Goal: Transaction & Acquisition: Download file/media

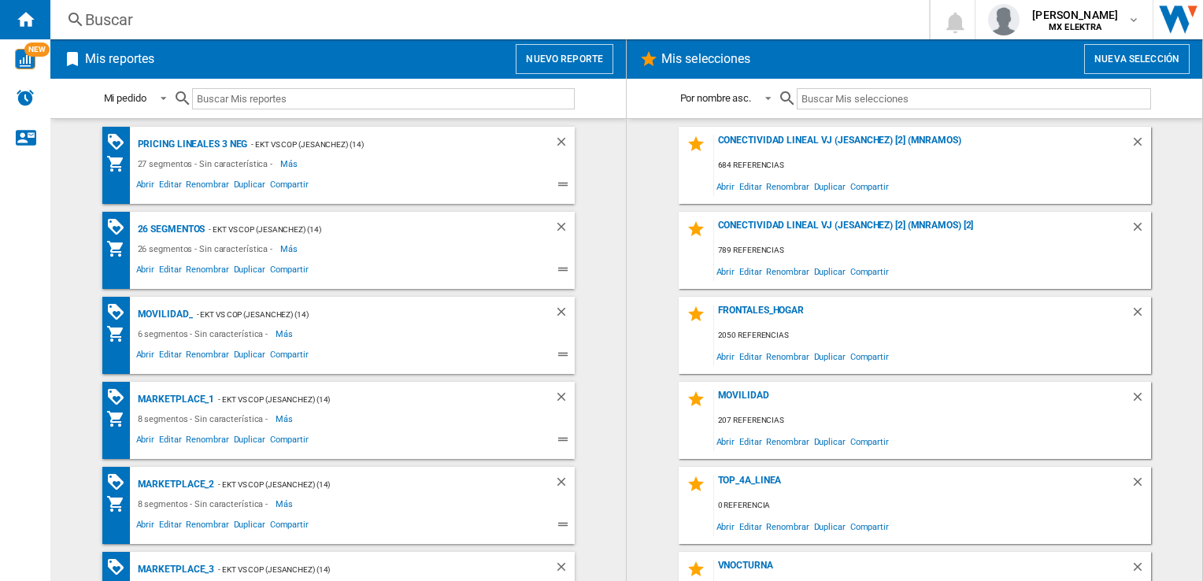
click at [186, 132] on div "Pricing lineales 3 neg - EKT vs Cop (jesanchez) (14) 27 segmentos - Sin caracte…" at bounding box center [338, 165] width 473 height 77
click at [188, 140] on div "Pricing lineales 3 neg" at bounding box center [191, 145] width 114 height 20
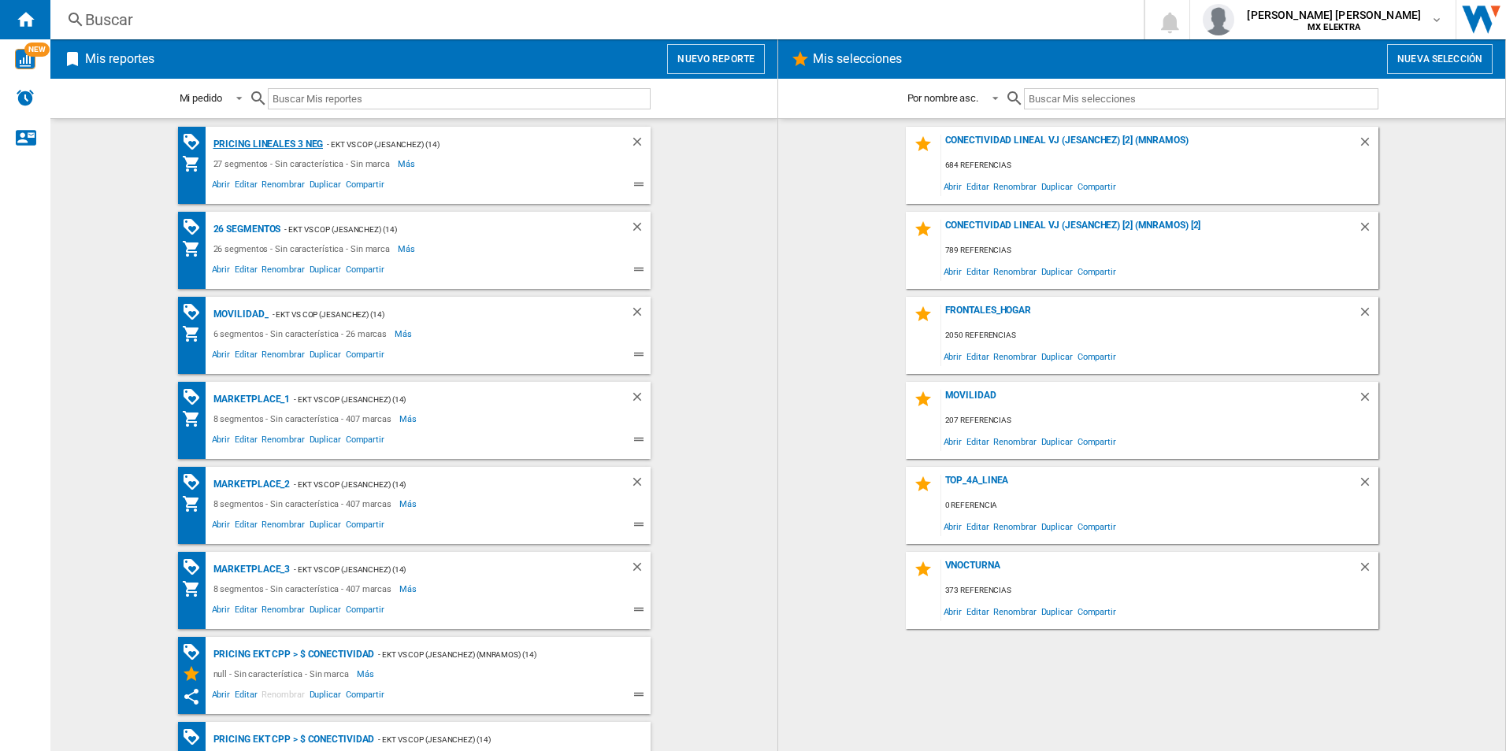
click at [272, 139] on div "Pricing lineales 3 neg" at bounding box center [266, 145] width 114 height 20
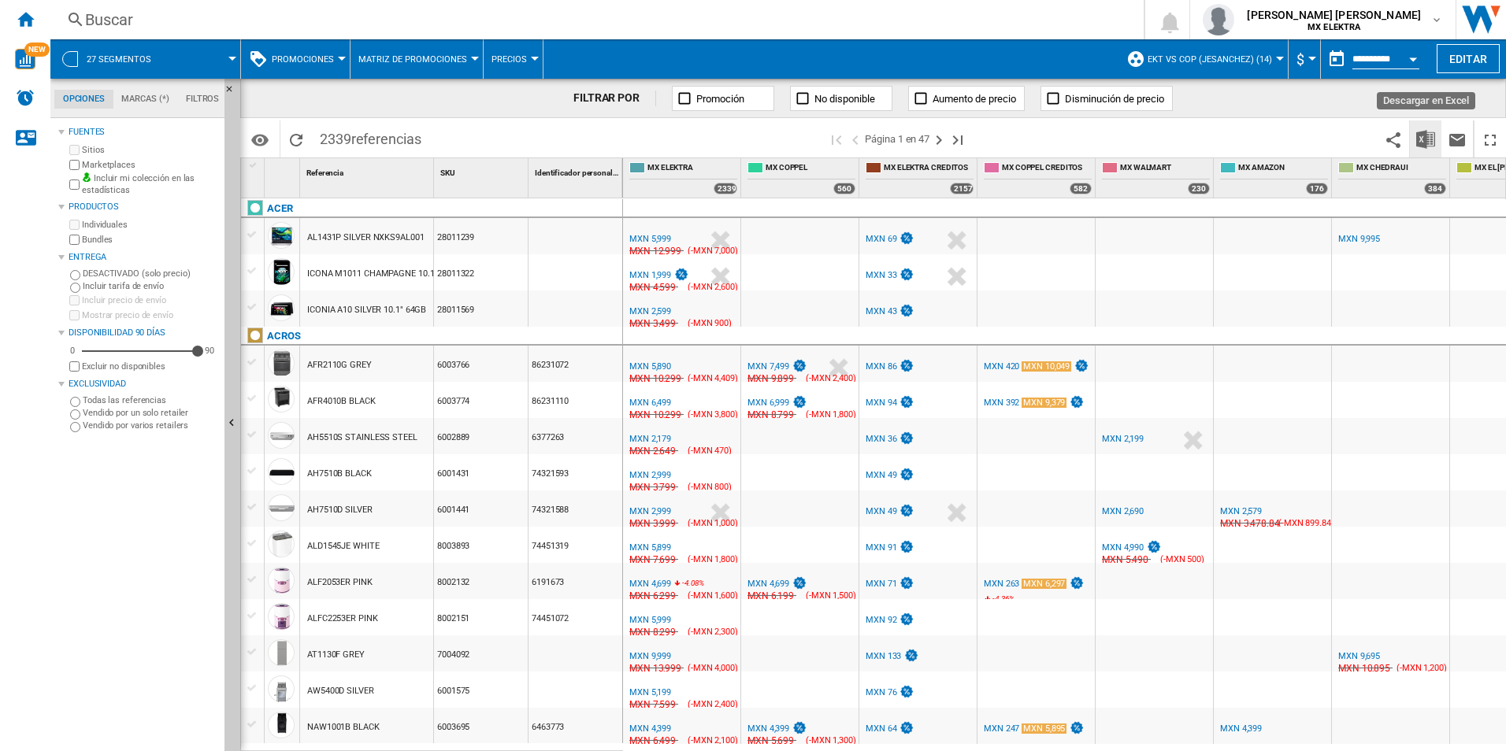
click at [1422, 132] on img "Descargar en Excel" at bounding box center [1425, 139] width 19 height 19
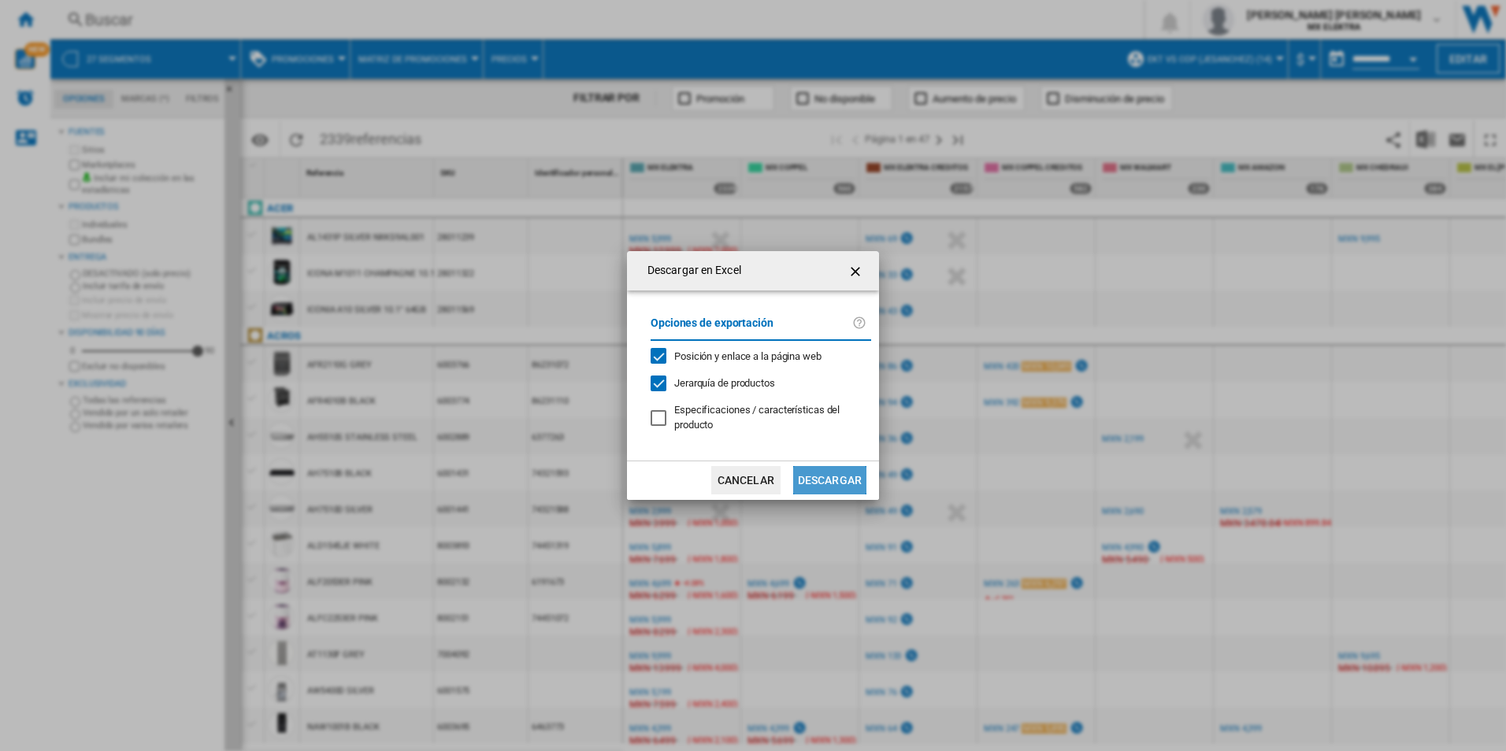
click at [849, 481] on button "Descargar" at bounding box center [829, 480] width 73 height 28
